Goal: Navigation & Orientation: Find specific page/section

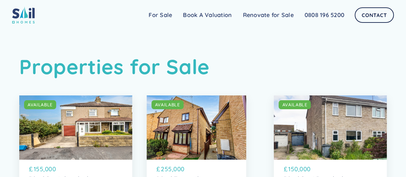
click at [76, 119] on div "SOLD AVAILABLE" at bounding box center [75, 127] width 113 height 64
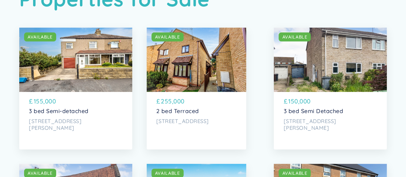
scroll to position [68, 0]
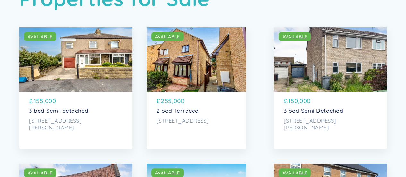
click at [167, 68] on div "SOLD AVAILABLE" at bounding box center [197, 59] width 100 height 64
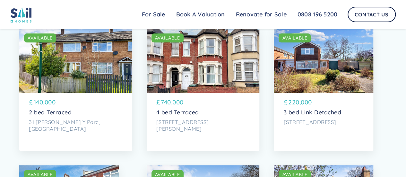
scroll to position [1566, 0]
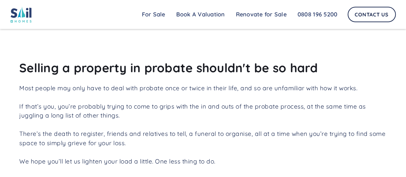
scroll to position [216, 0]
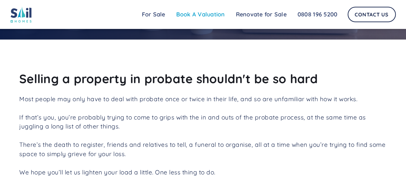
click at [203, 13] on link "Book A Valuation" at bounding box center [201, 14] width 60 height 13
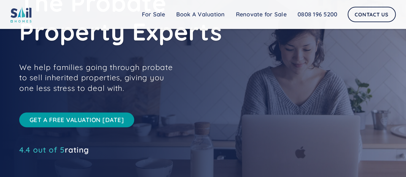
scroll to position [0, 0]
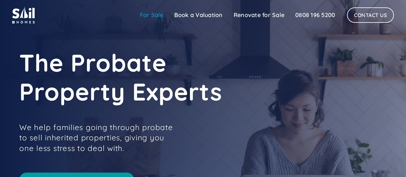
click at [151, 16] on link "For Sale" at bounding box center [151, 15] width 34 height 13
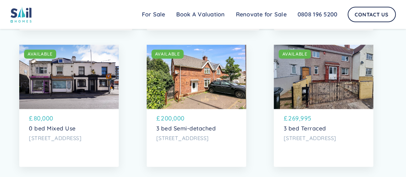
scroll to position [460, 0]
drag, startPoint x: 228, startPoint y: 90, endPoint x: 229, endPoint y: 102, distance: 11.9
click at [228, 90] on div "SOLD AVAILABLE" at bounding box center [197, 76] width 100 height 64
